Goal: Navigation & Orientation: Find specific page/section

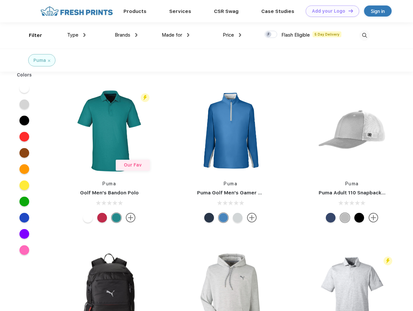
click at [330, 11] on link "Add your Logo Design Tool" at bounding box center [333, 11] width 54 height 11
click at [0, 0] on div "Design Tool" at bounding box center [0, 0] width 0 height 0
click at [348, 11] on link "Add your Logo Design Tool" at bounding box center [333, 11] width 54 height 11
click at [31, 35] on div "Filter" at bounding box center [35, 35] width 13 height 7
click at [77, 35] on span "Type" at bounding box center [72, 35] width 11 height 6
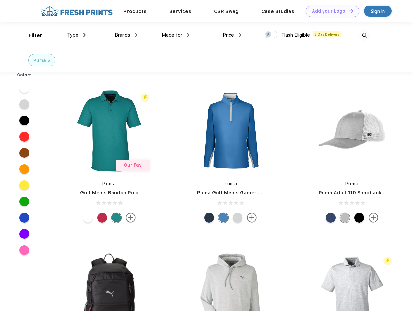
click at [126, 35] on span "Brands" at bounding box center [123, 35] width 16 height 6
click at [176, 35] on span "Made for" at bounding box center [172, 35] width 20 height 6
click at [232, 35] on span "Price" at bounding box center [228, 35] width 11 height 6
click at [271, 35] on div at bounding box center [271, 34] width 13 height 7
click at [269, 35] on input "checkbox" at bounding box center [267, 32] width 4 height 4
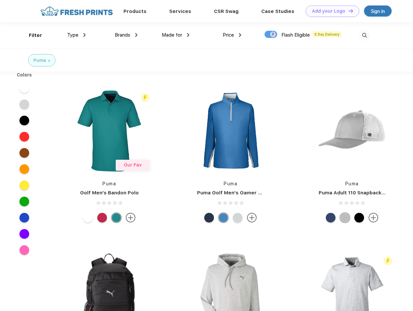
click at [365, 35] on img at bounding box center [365, 35] width 11 height 11
